Goal: Transaction & Acquisition: Purchase product/service

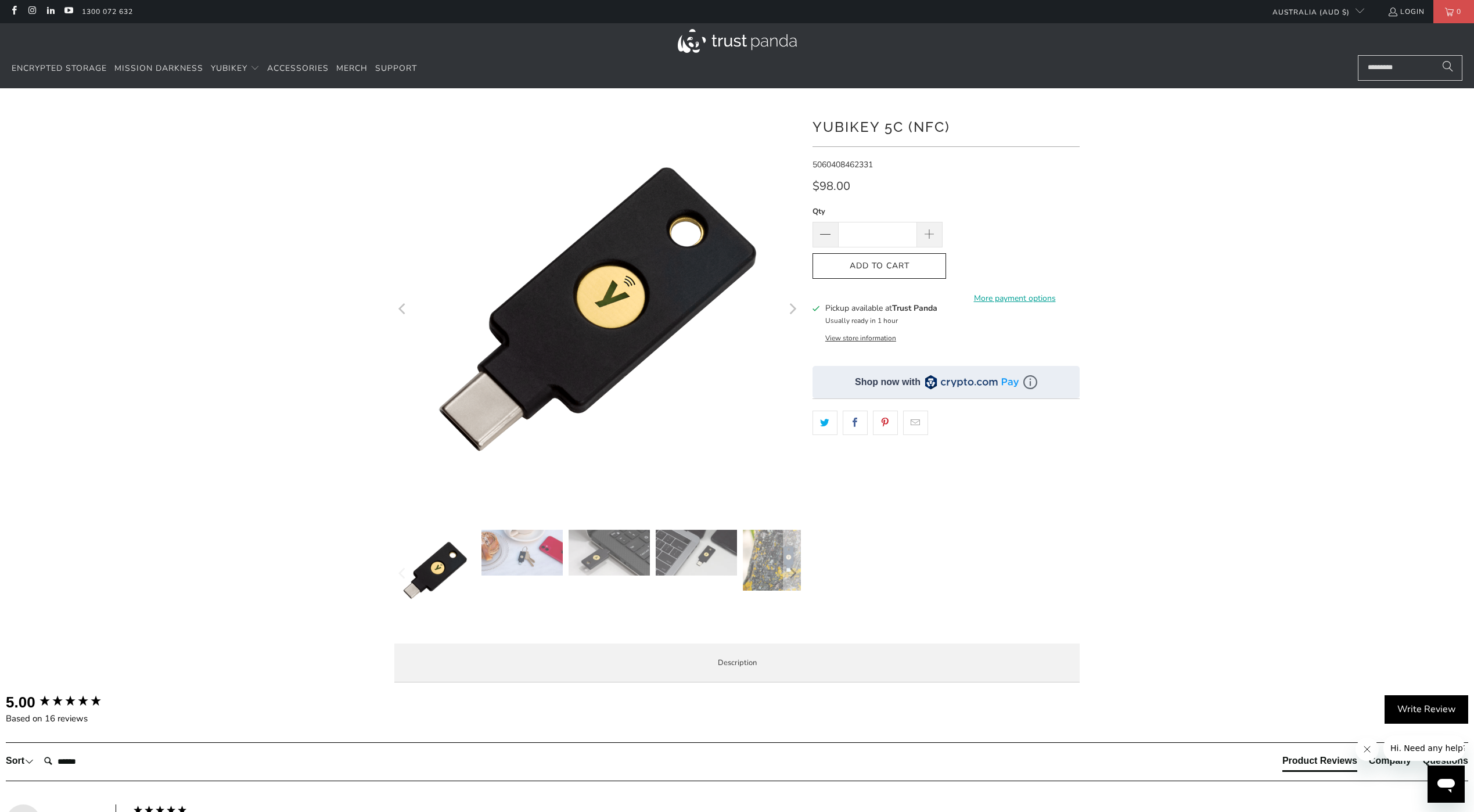
click at [512, 577] on div at bounding box center [597, 573] width 406 height 87
click at [512, 562] on img at bounding box center [522, 553] width 81 height 46
click at [0, 0] on p "The YubiKey 5C NFC works with more online services and applications than any ot…" at bounding box center [0, 0] width 0 height 0
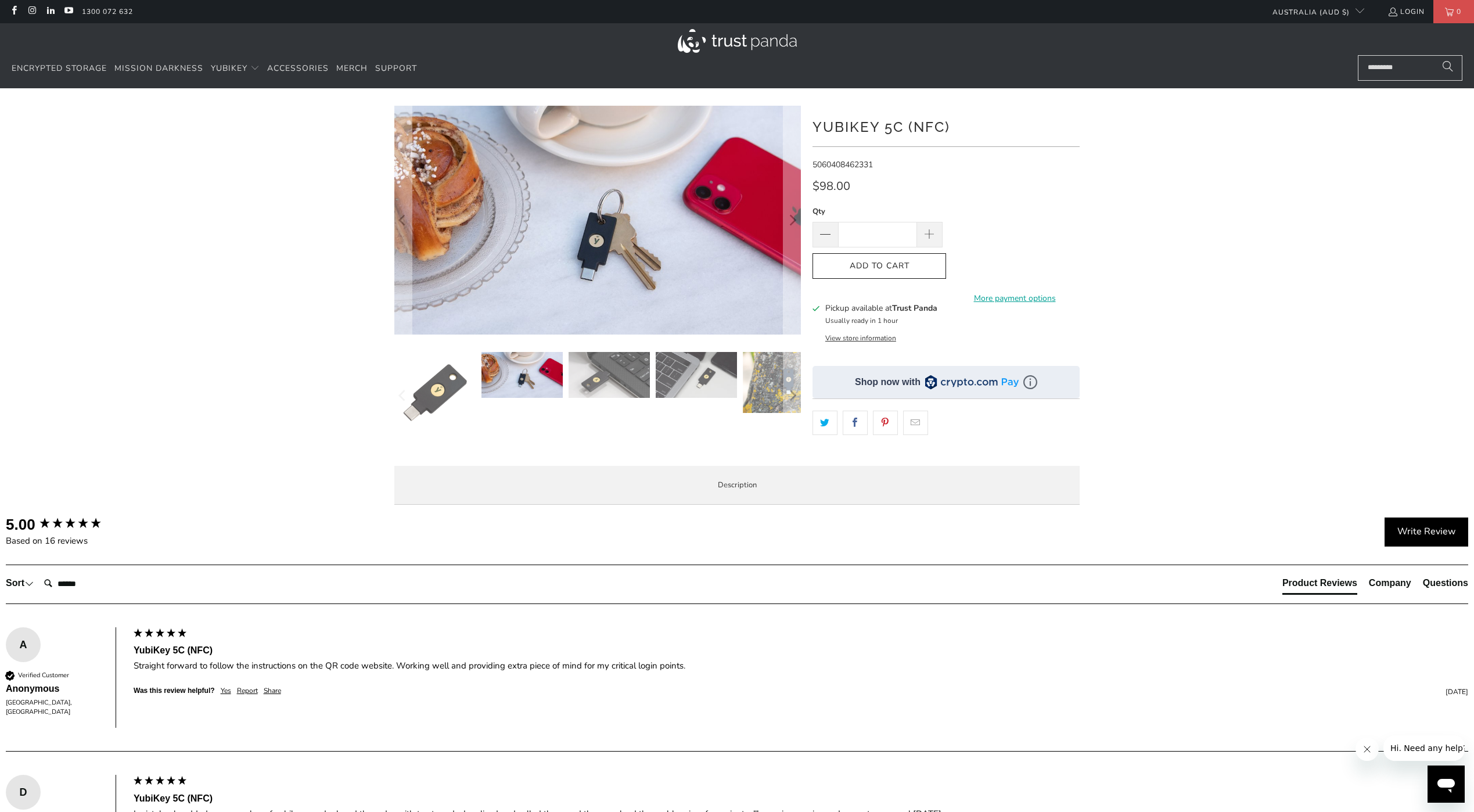
click at [598, 379] on img at bounding box center [609, 375] width 81 height 46
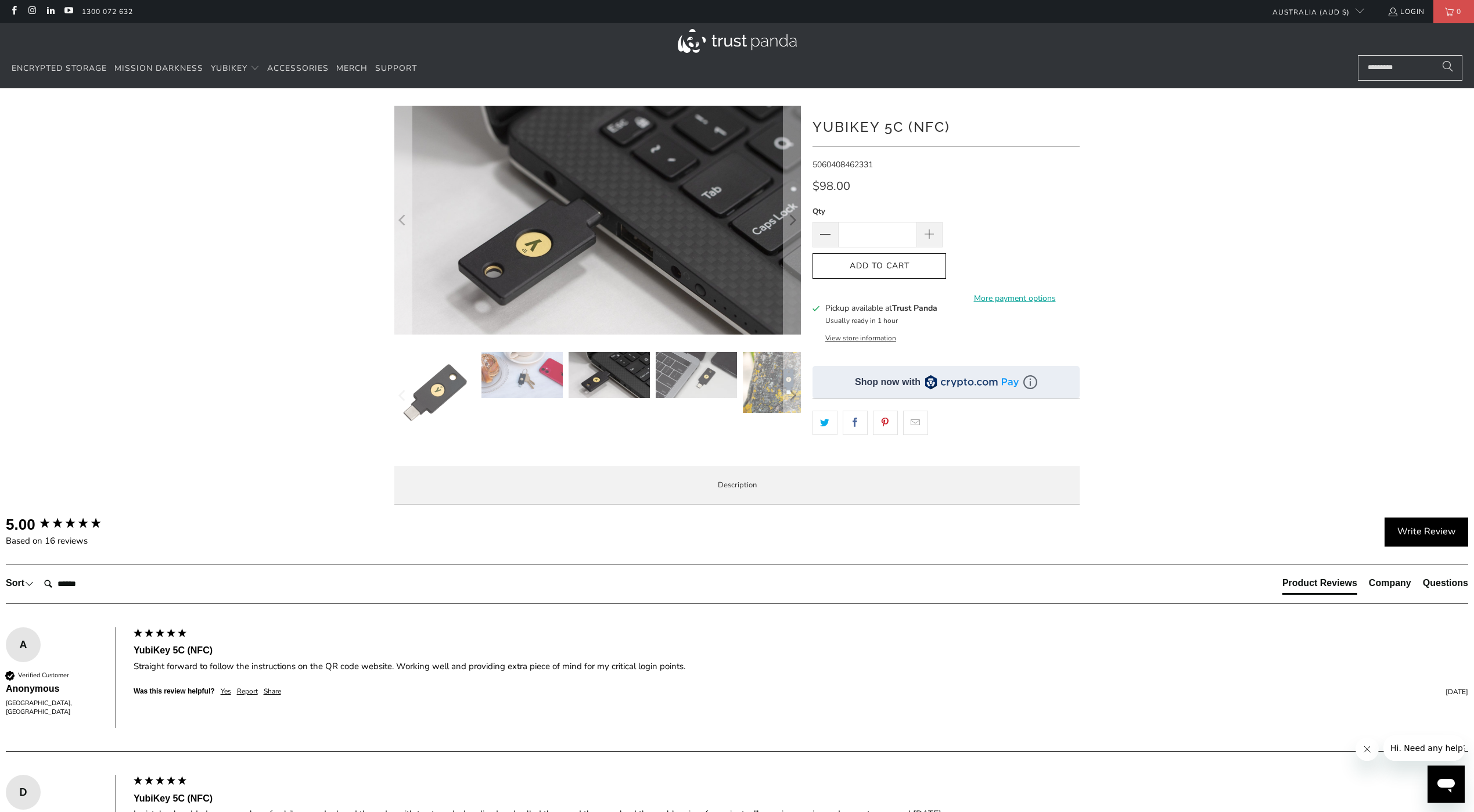
click at [720, 379] on img at bounding box center [696, 375] width 81 height 46
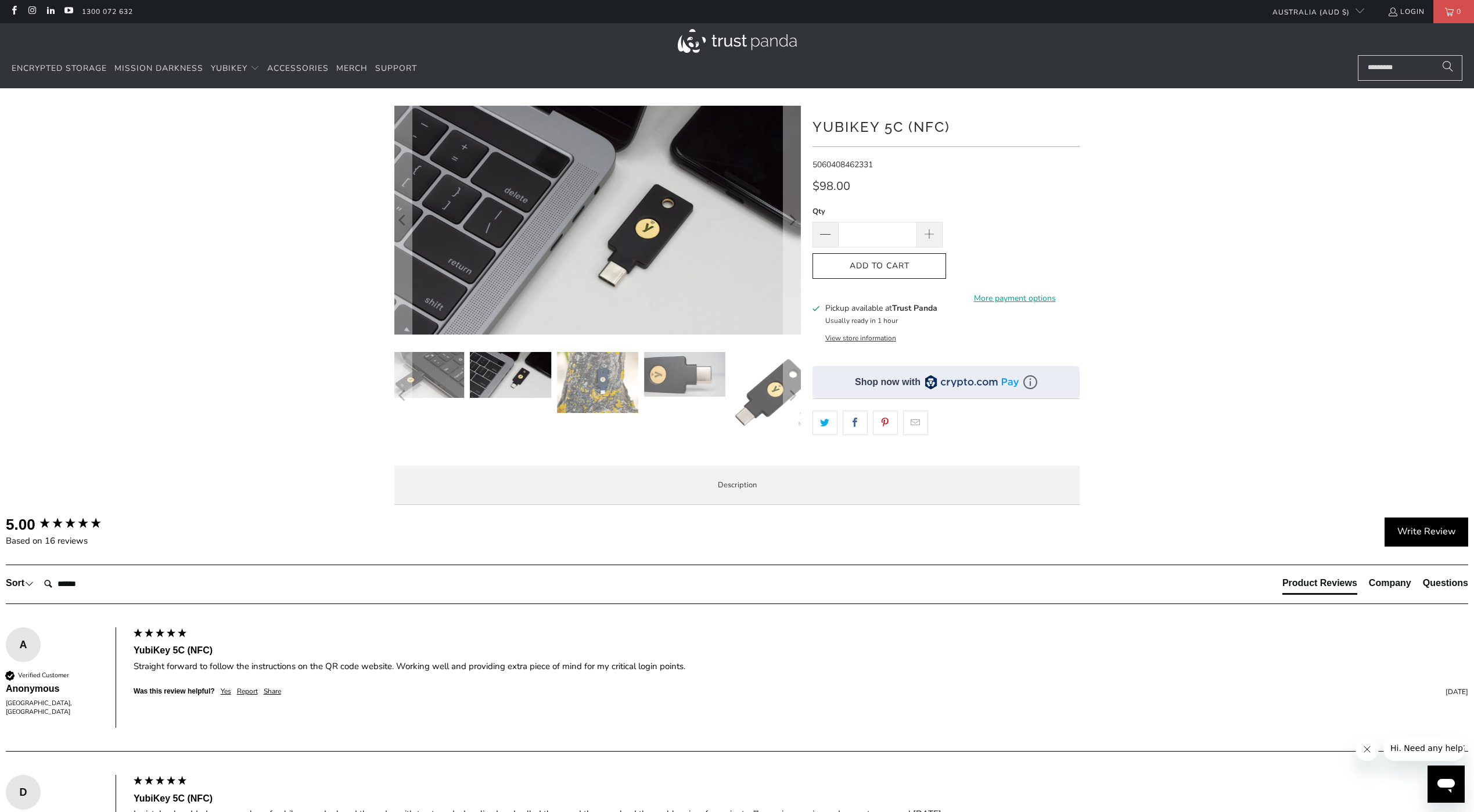
click at [679, 382] on img at bounding box center [685, 374] width 81 height 45
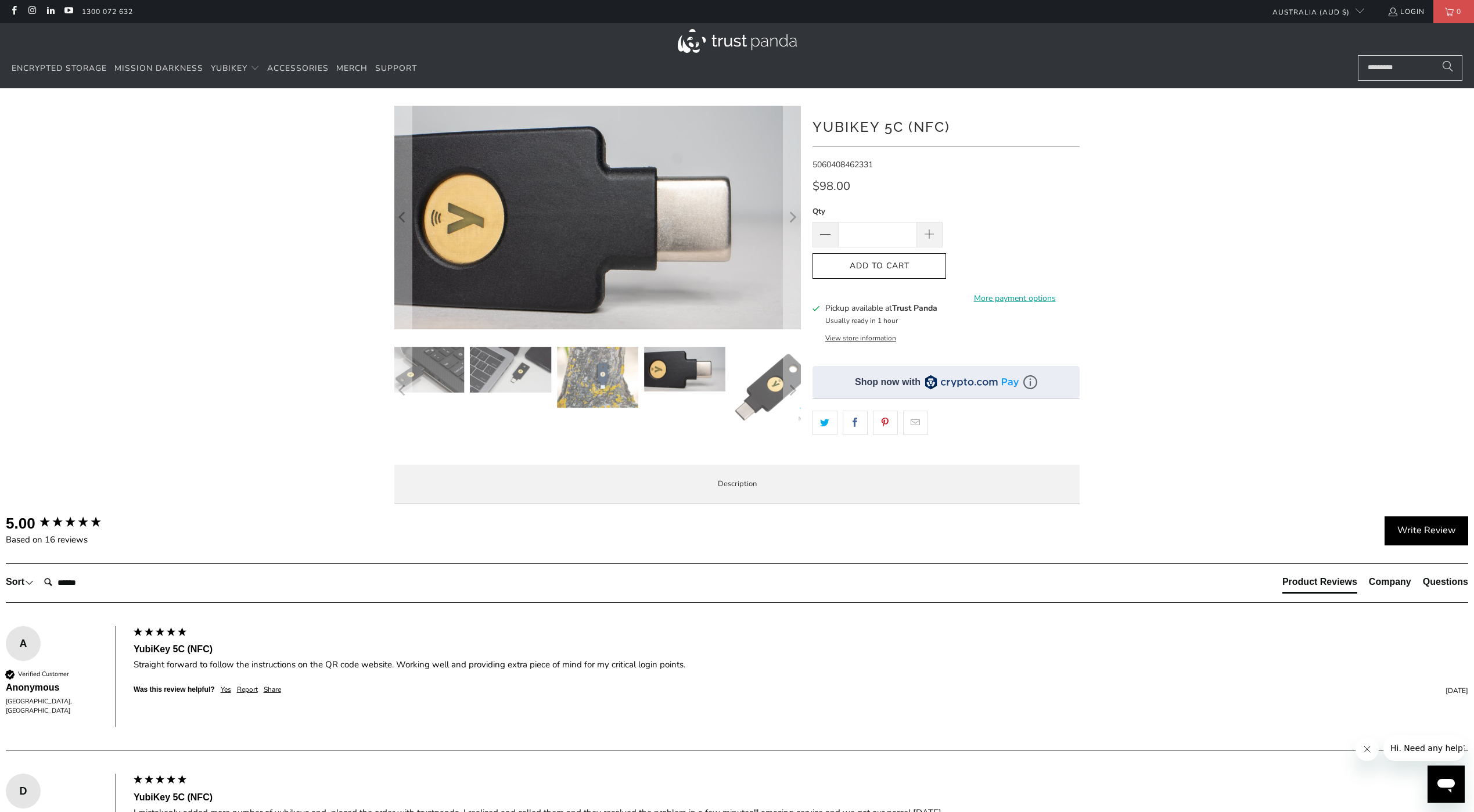
click at [740, 402] on img at bounding box center [772, 387] width 81 height 81
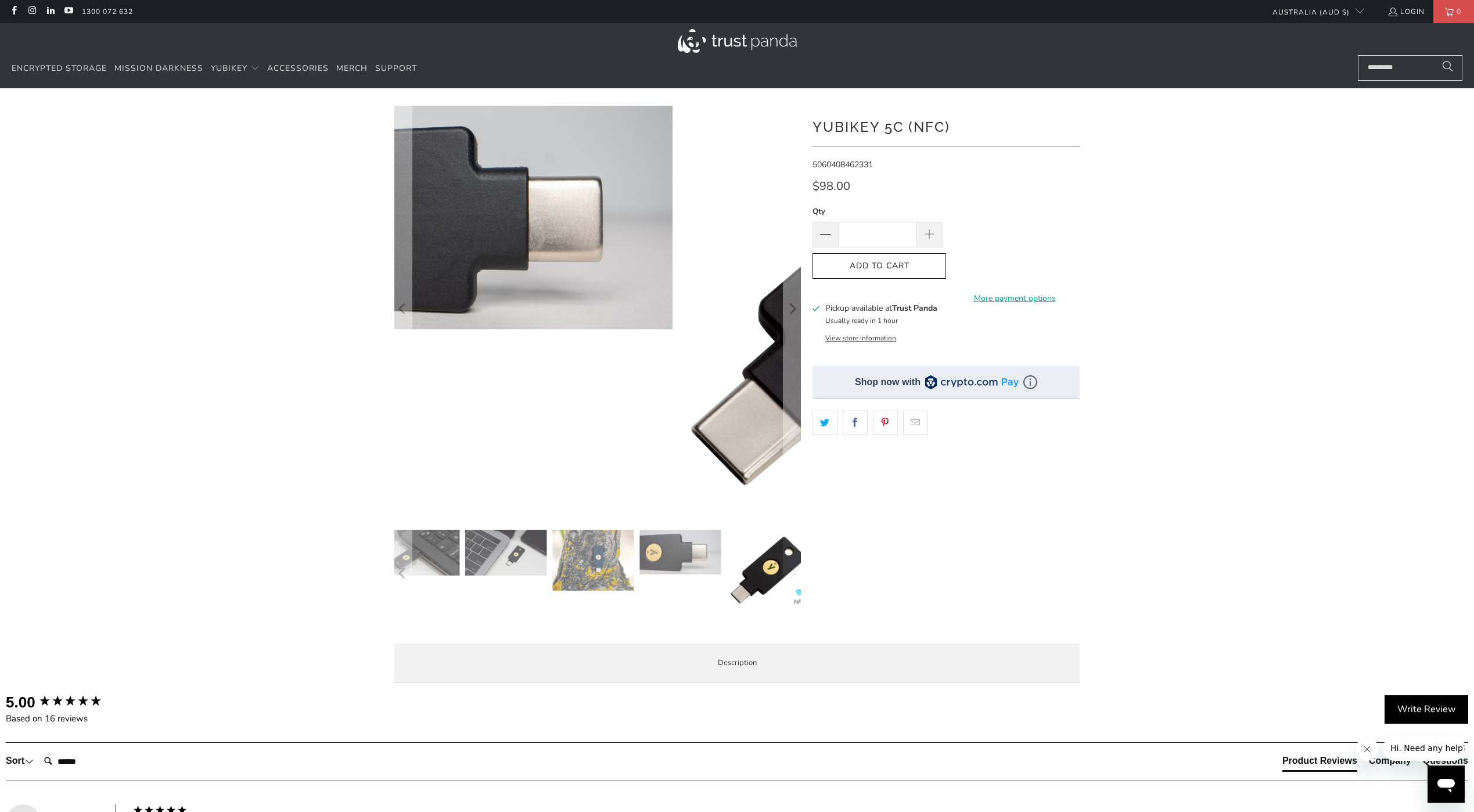
click at [740, 402] on img at bounding box center [902, 296] width 465 height 464
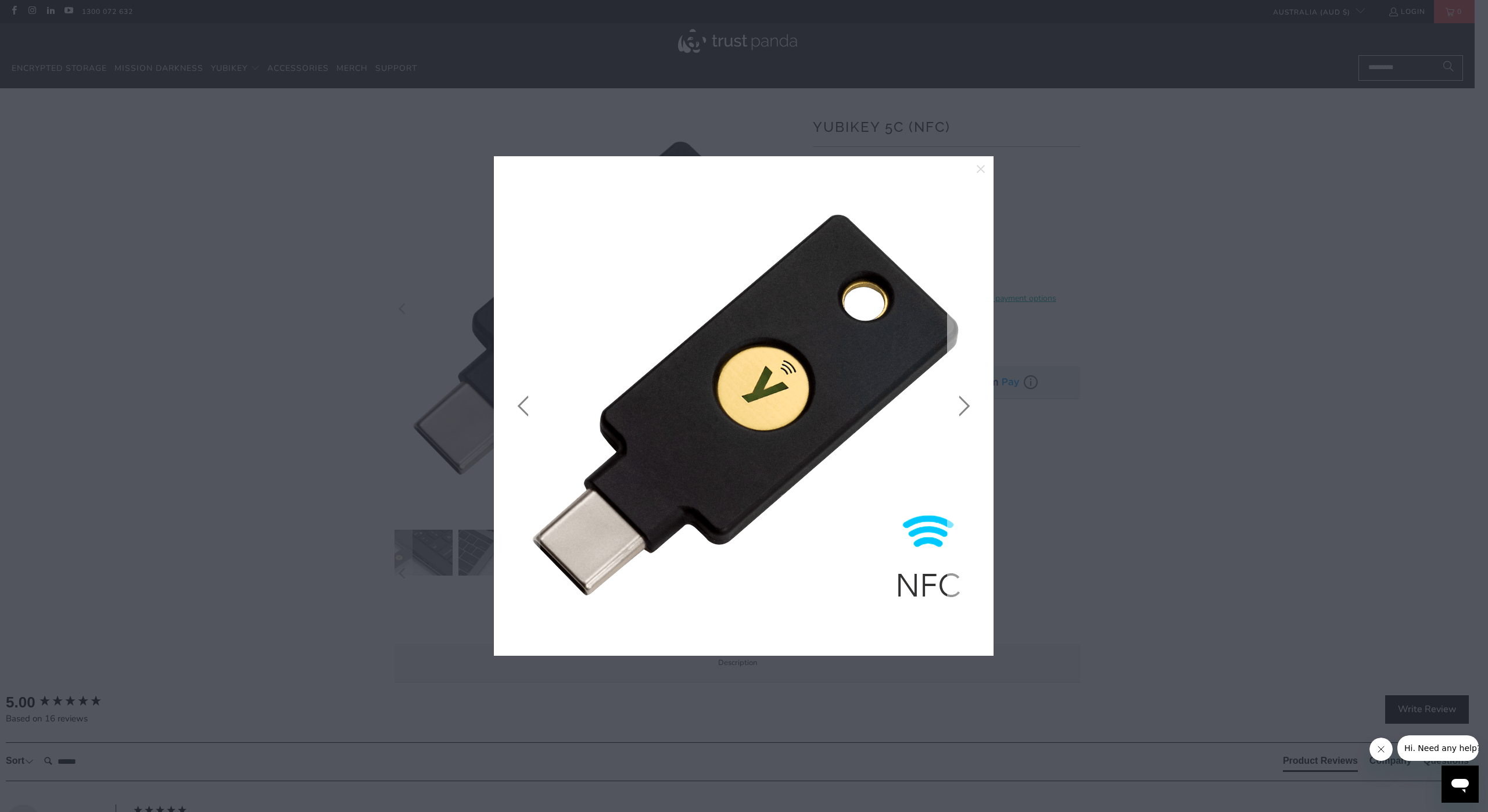
click at [966, 442] on link at bounding box center [961, 406] width 29 height 464
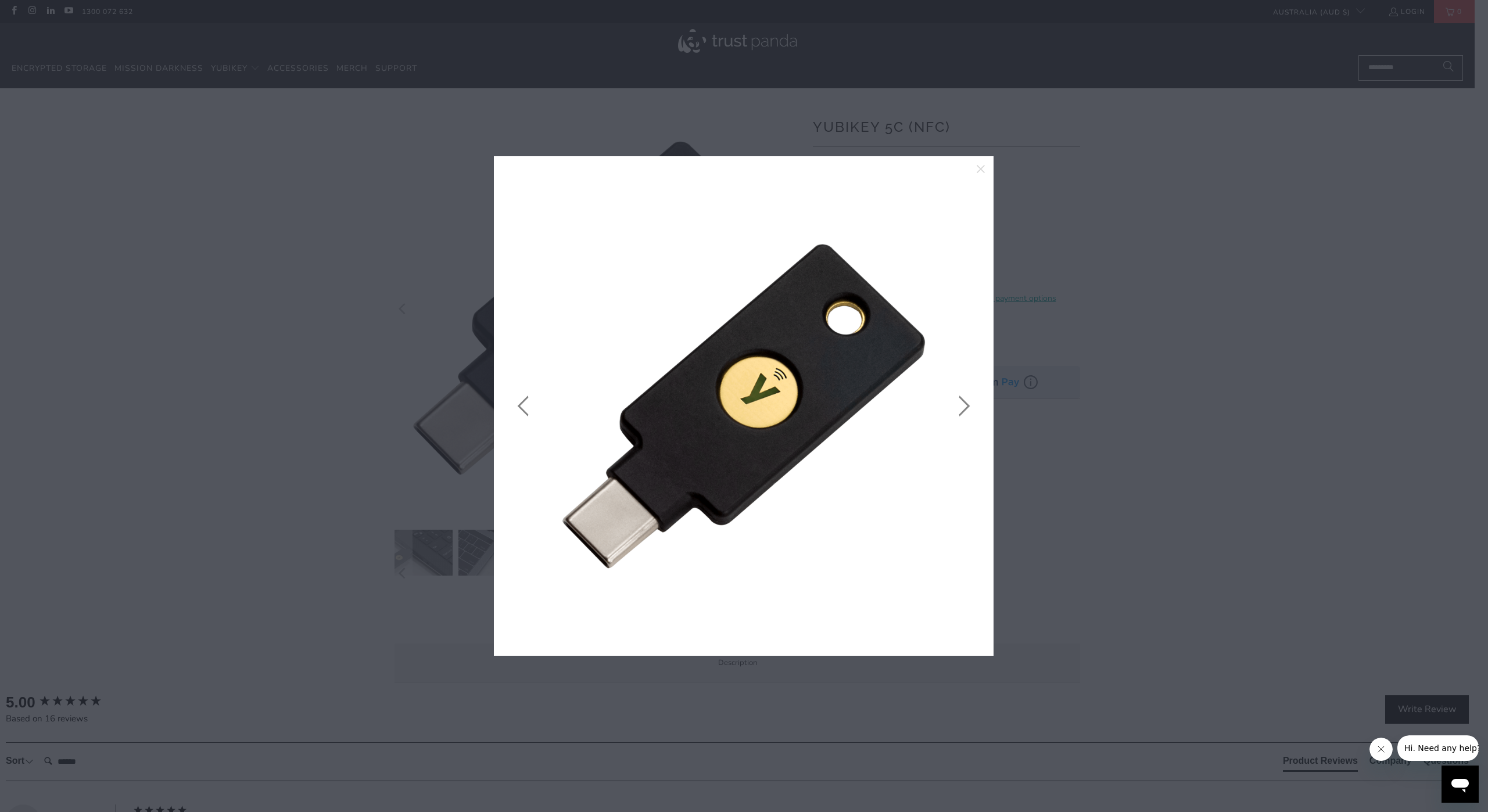
click at [965, 418] on link at bounding box center [961, 406] width 29 height 464
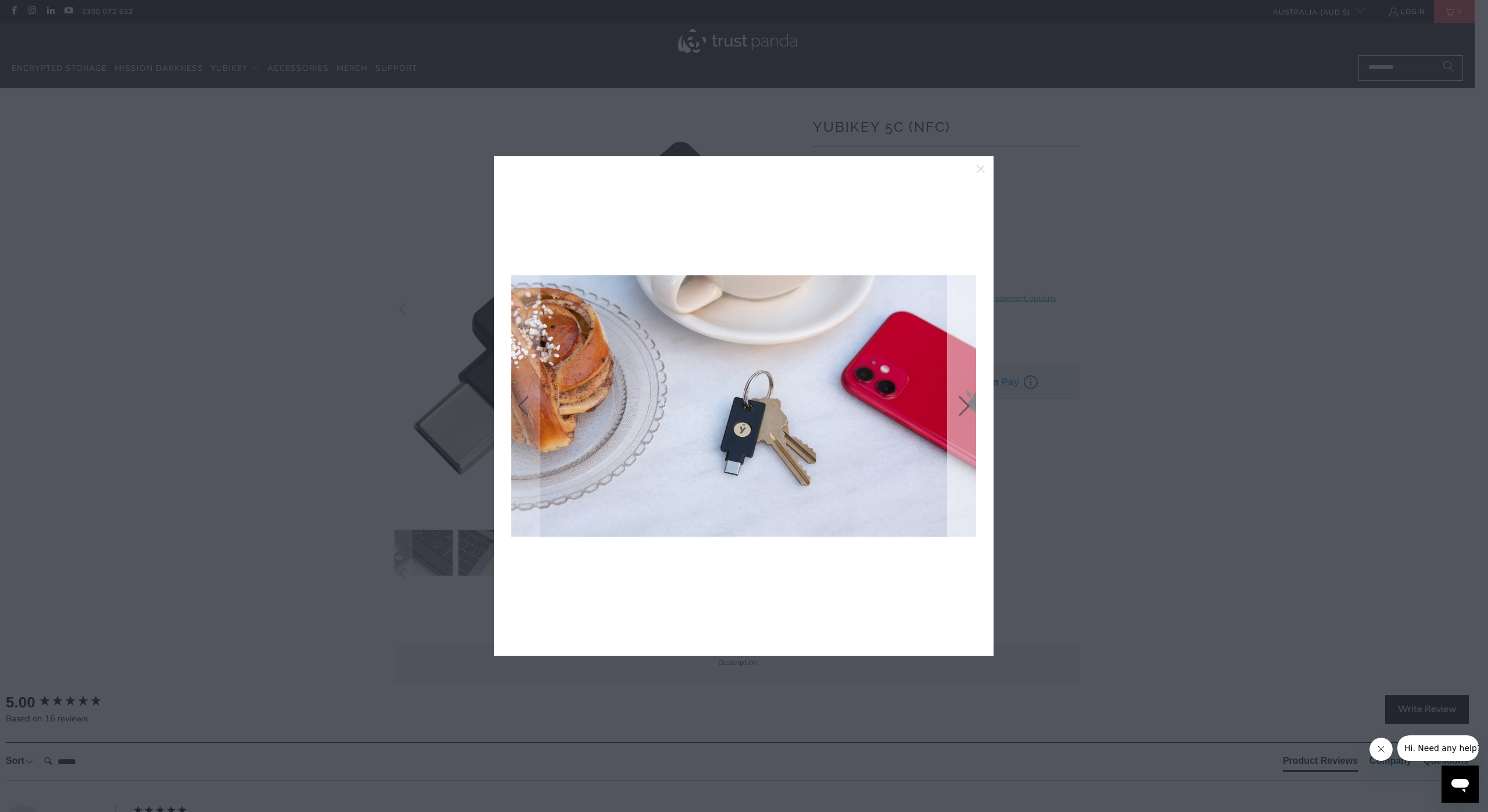
click at [963, 406] on link at bounding box center [961, 406] width 29 height 464
click at [0, 0] on link at bounding box center [0, 0] width 0 height 0
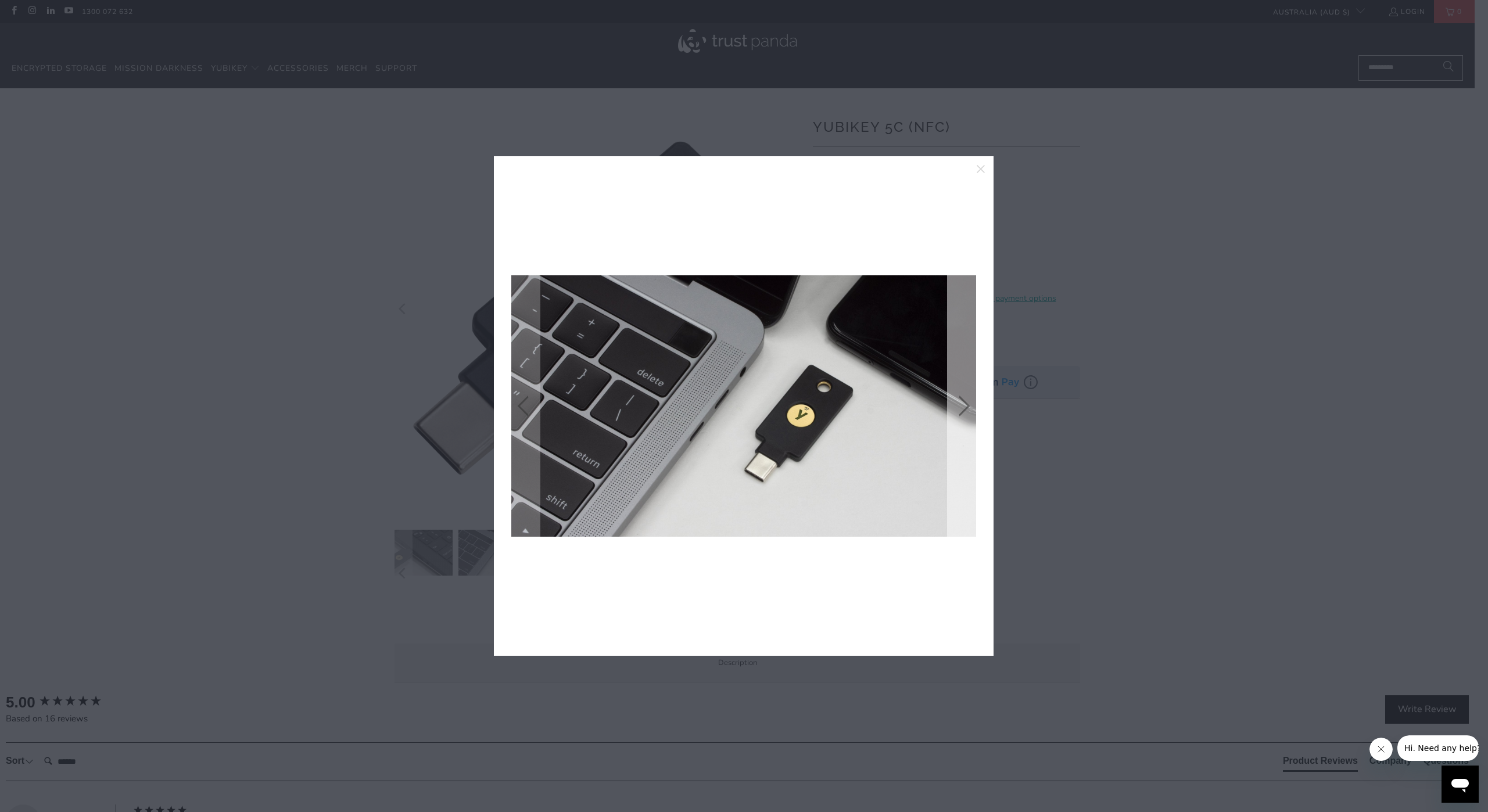
click at [963, 406] on link at bounding box center [961, 406] width 29 height 464
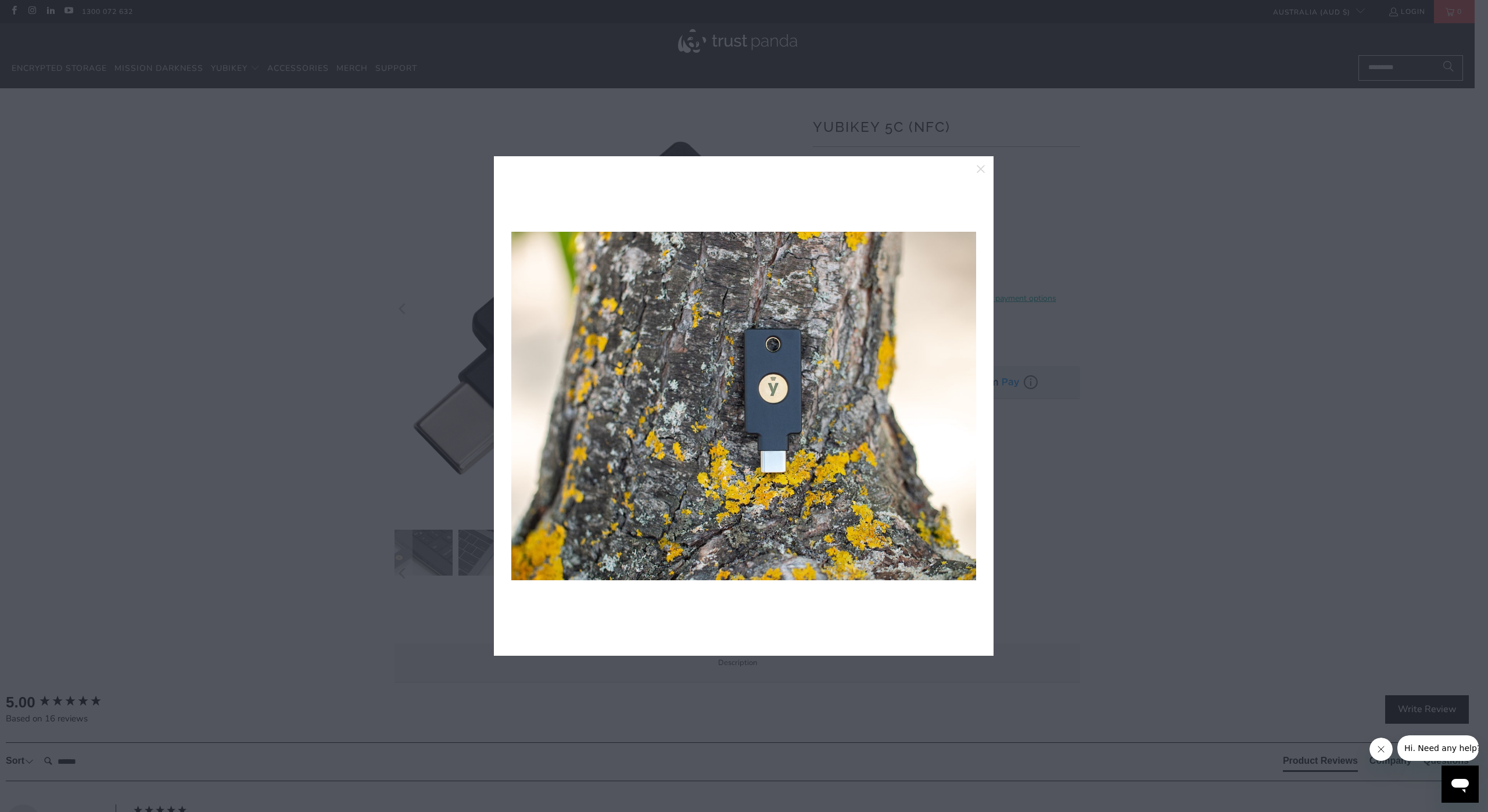
click at [963, 406] on link at bounding box center [961, 406] width 29 height 464
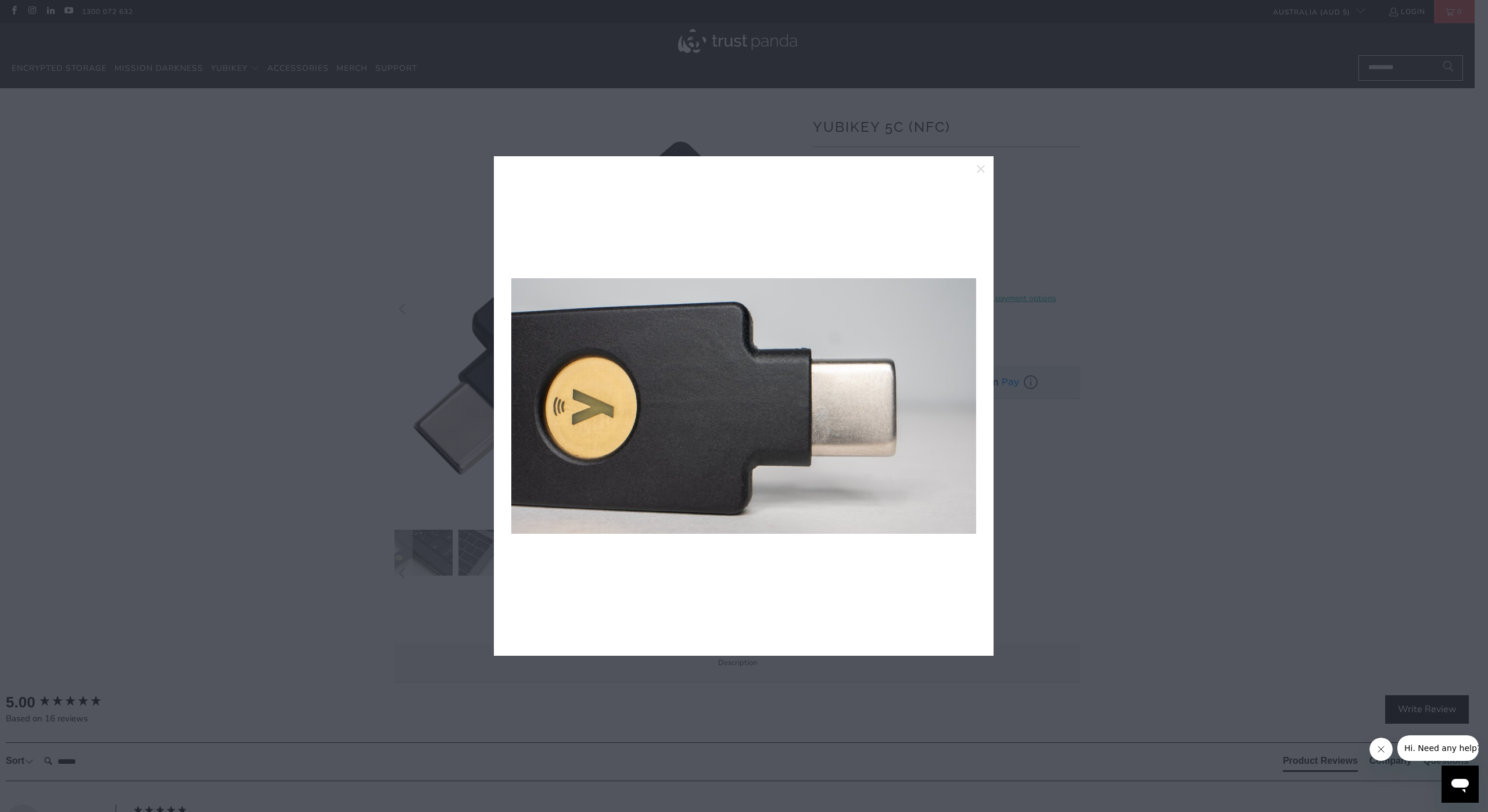
click at [963, 406] on link at bounding box center [961, 406] width 29 height 464
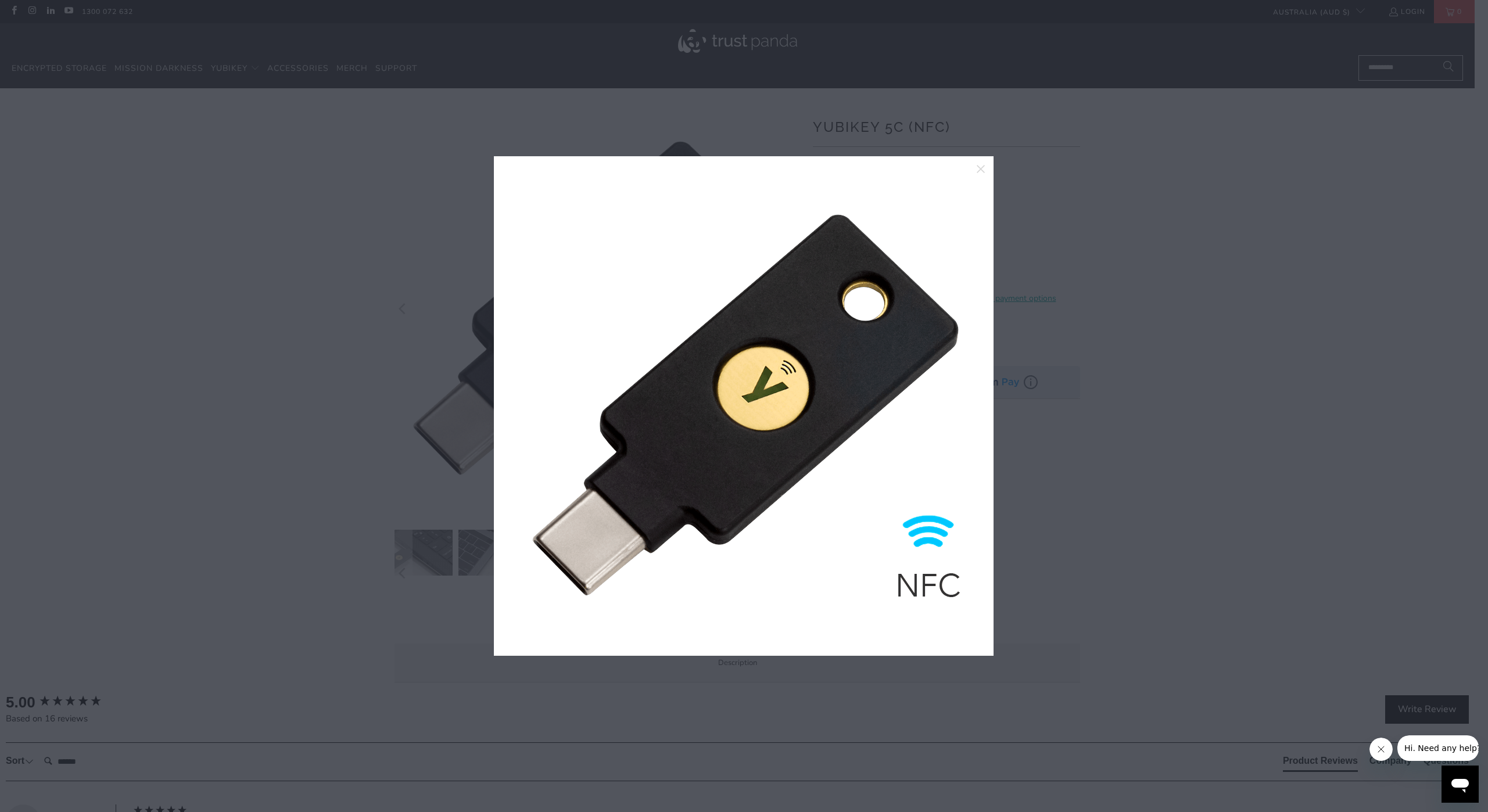
click at [1089, 520] on div at bounding box center [744, 406] width 1488 height 812
